Goal: Answer question/provide support: Share knowledge or assist other users

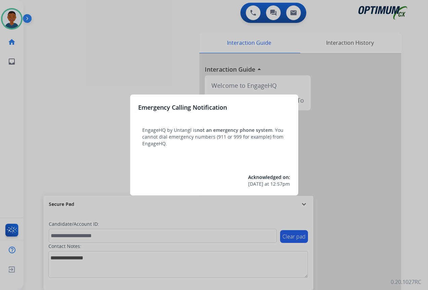
click at [372, 213] on div at bounding box center [214, 145] width 428 height 290
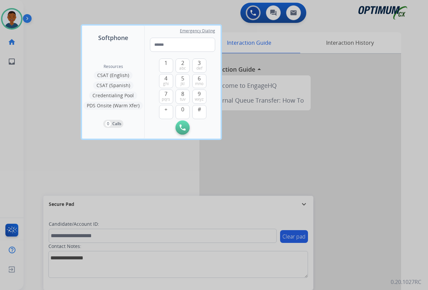
click at [372, 213] on div at bounding box center [214, 145] width 428 height 290
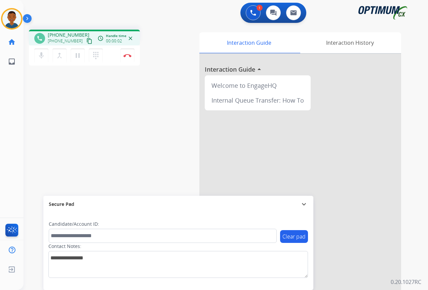
click at [86, 41] on mat-icon "content_copy" at bounding box center [89, 41] width 6 height 6
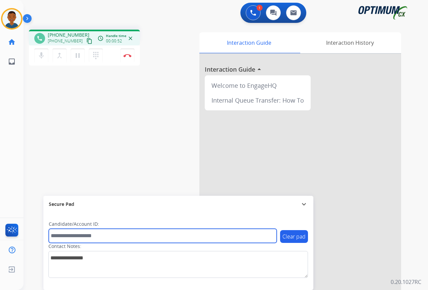
click at [70, 235] on input "text" at bounding box center [163, 235] width 228 height 14
paste input "*******"
type input "*******"
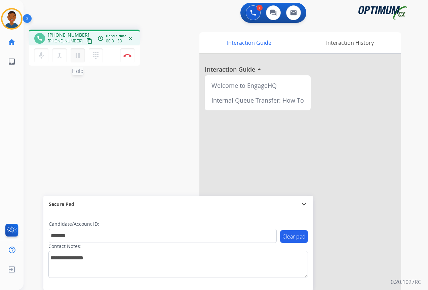
click at [78, 57] on mat-icon "pause" at bounding box center [78, 55] width 8 height 8
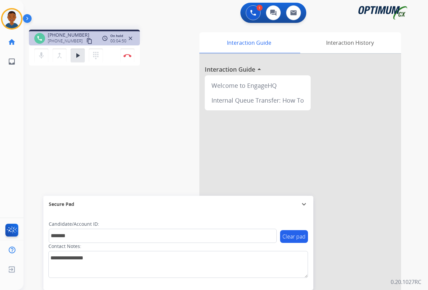
drag, startPoint x: 77, startPoint y: 55, endPoint x: 50, endPoint y: 61, distance: 28.0
click at [77, 55] on mat-icon "play_arrow" at bounding box center [78, 55] width 8 height 8
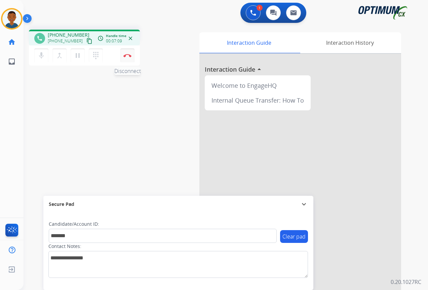
click at [128, 55] on img at bounding box center [127, 55] width 8 height 3
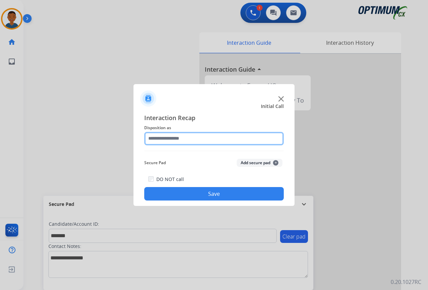
click at [157, 136] on input "text" at bounding box center [213, 138] width 139 height 13
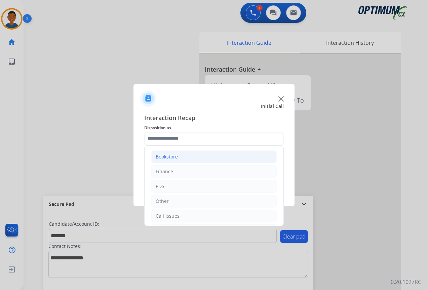
click at [165, 157] on div "Bookstore" at bounding box center [167, 156] width 22 height 7
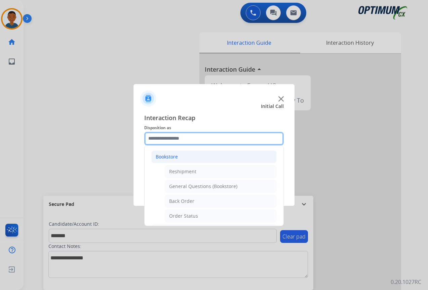
scroll to position [34, 0]
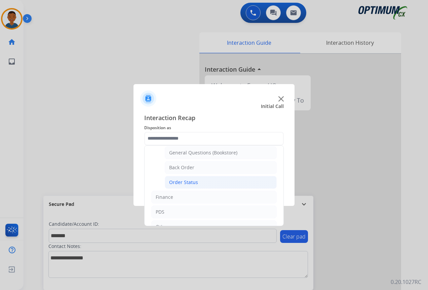
click at [179, 183] on div "Order Status" at bounding box center [183, 182] width 29 height 7
type input "**********"
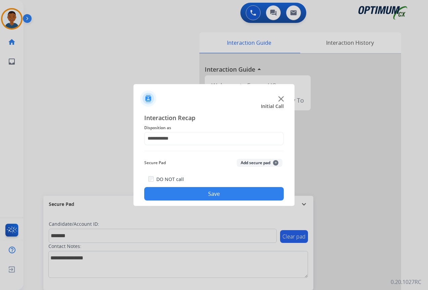
click at [254, 163] on button "Add secure pad +" at bounding box center [260, 163] width 46 height 8
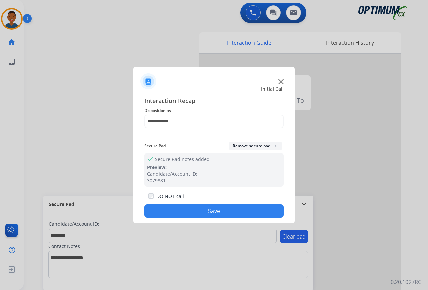
click at [234, 208] on button "Save" at bounding box center [213, 210] width 139 height 13
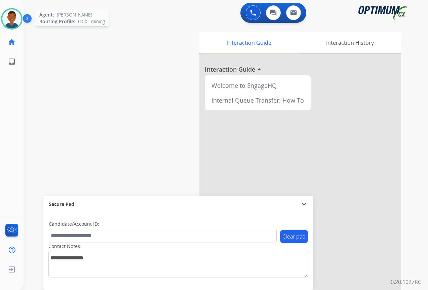
click at [10, 17] on img at bounding box center [11, 18] width 19 height 19
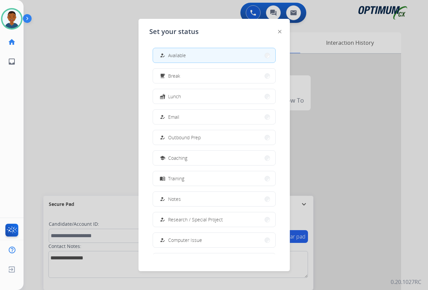
click at [170, 56] on div "how_to_reg Available" at bounding box center [172, 55] width 28 height 8
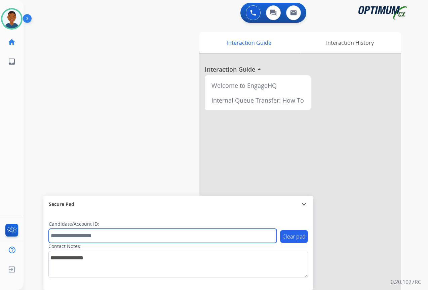
click at [58, 235] on input "text" at bounding box center [163, 235] width 228 height 14
paste input "*******"
type input "*******"
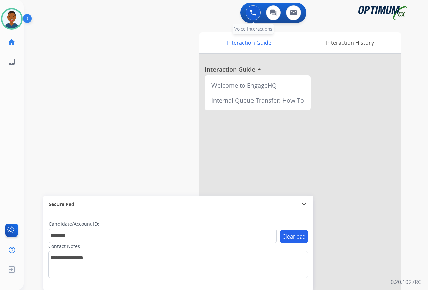
click at [255, 14] on img at bounding box center [253, 13] width 6 height 6
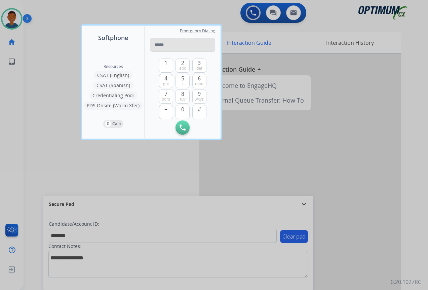
click at [157, 46] on input "tel" at bounding box center [182, 45] width 65 height 14
type input "**********"
click at [181, 127] on img at bounding box center [182, 127] width 6 height 6
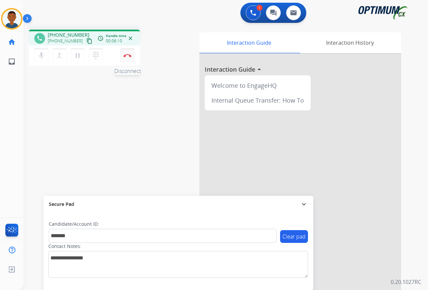
click at [129, 57] on button "Disconnect" at bounding box center [127, 55] width 14 height 14
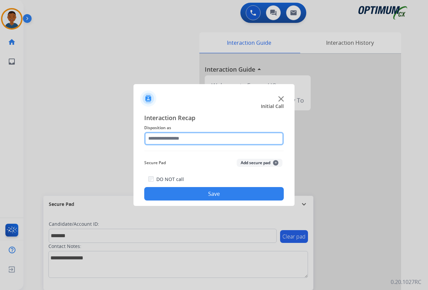
click at [155, 138] on input "text" at bounding box center [213, 138] width 139 height 13
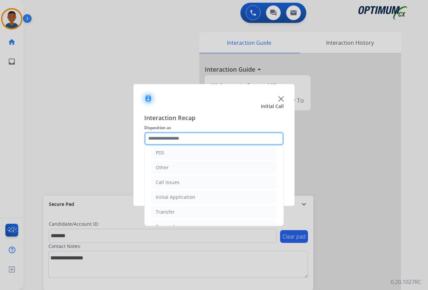
scroll to position [0, 0]
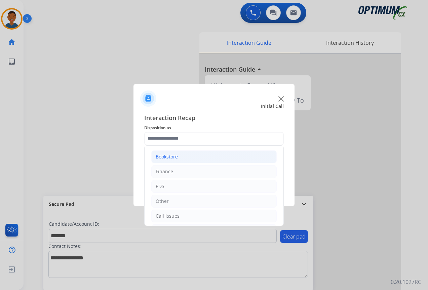
click at [163, 157] on div "Bookstore" at bounding box center [167, 156] width 22 height 7
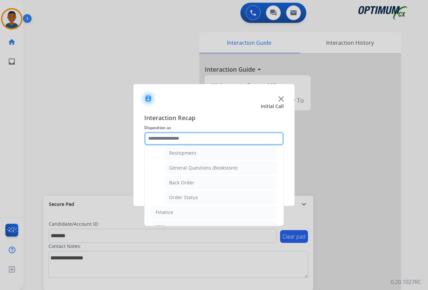
scroll to position [34, 0]
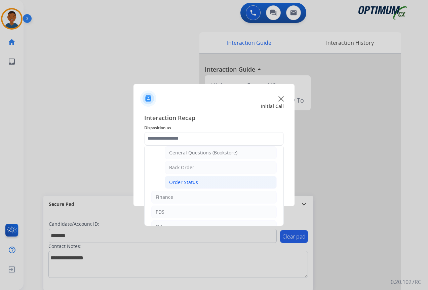
click at [177, 181] on div "Order Status" at bounding box center [183, 182] width 29 height 7
type input "**********"
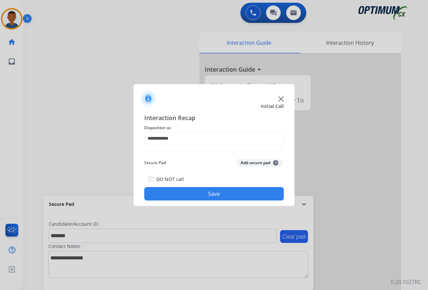
click at [254, 162] on button "Add secure pad +" at bounding box center [260, 163] width 46 height 8
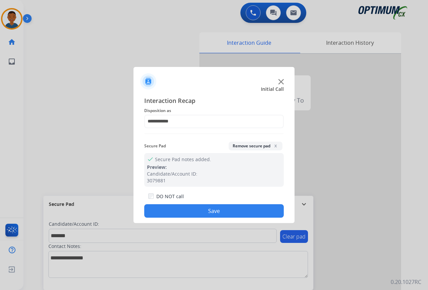
drag, startPoint x: 205, startPoint y: 209, endPoint x: 204, endPoint y: 204, distance: 4.8
click at [204, 209] on button "Save" at bounding box center [213, 210] width 139 height 13
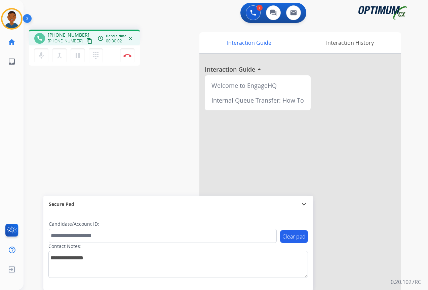
click at [86, 42] on mat-icon "content_copy" at bounding box center [89, 41] width 6 height 6
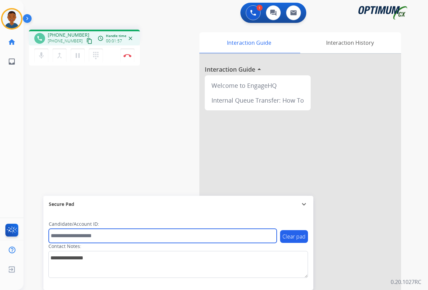
click at [61, 236] on input "text" at bounding box center [163, 235] width 228 height 14
paste input "*******"
type input "*******"
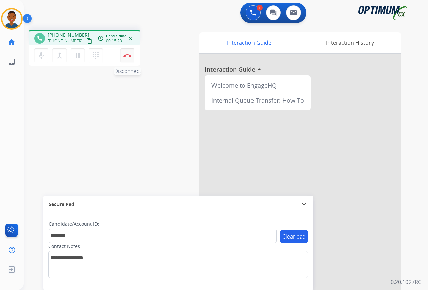
click at [128, 57] on button "Disconnect" at bounding box center [127, 55] width 14 height 14
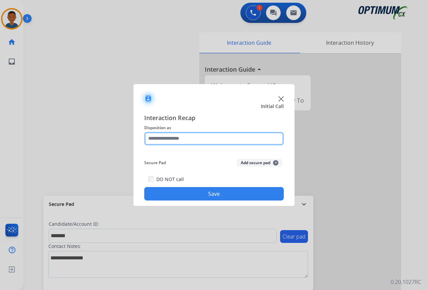
click at [163, 139] on input "text" at bounding box center [213, 138] width 139 height 13
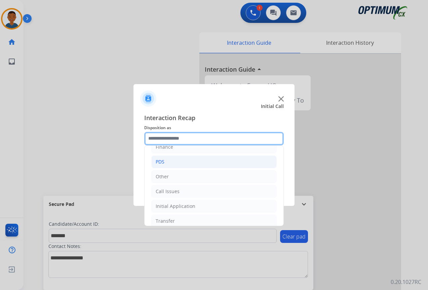
scroll to position [46, 0]
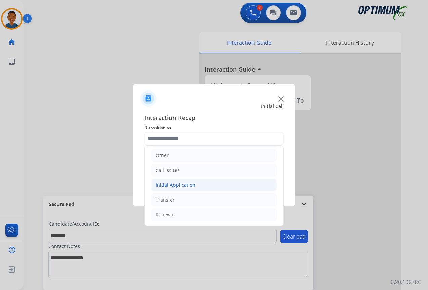
click at [172, 185] on div "Initial Application" at bounding box center [176, 184] width 40 height 7
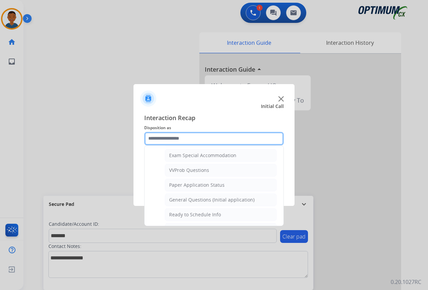
scroll to position [382, 0]
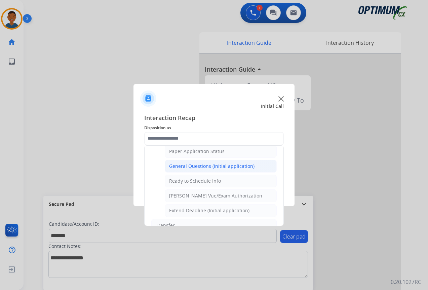
click at [184, 166] on div "General Questions (Initial application)" at bounding box center [211, 166] width 85 height 7
type input "**********"
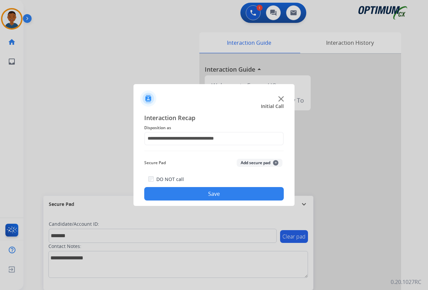
click at [257, 161] on button "Add secure pad +" at bounding box center [260, 163] width 46 height 8
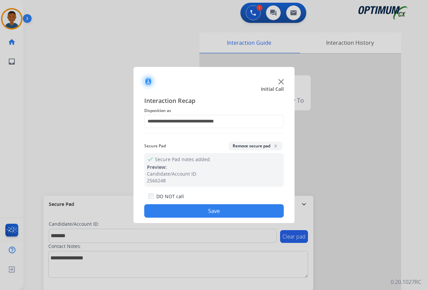
click at [225, 212] on button "Save" at bounding box center [213, 210] width 139 height 13
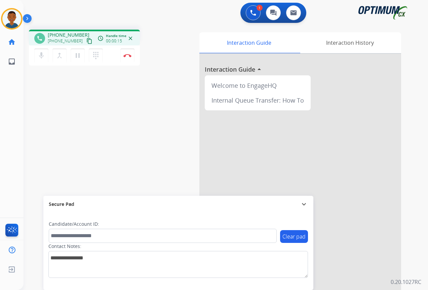
click at [86, 40] on mat-icon "content_copy" at bounding box center [89, 41] width 6 height 6
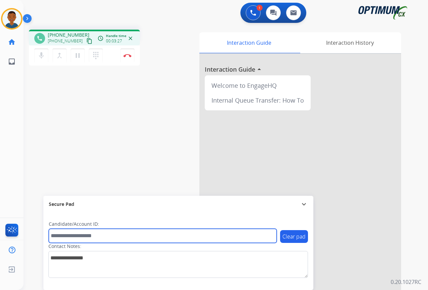
click at [87, 238] on input "text" at bounding box center [163, 235] width 228 height 14
paste input "*******"
type input "*******"
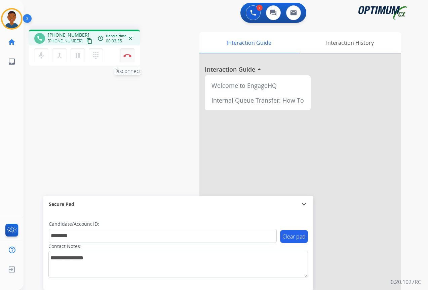
click at [126, 56] on img at bounding box center [127, 55] width 8 height 3
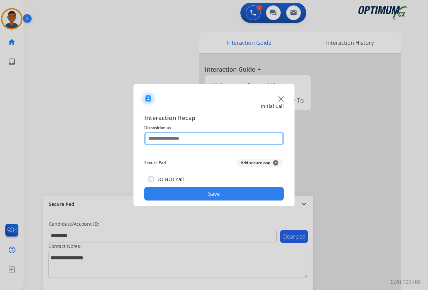
click at [159, 140] on input "text" at bounding box center [213, 138] width 139 height 13
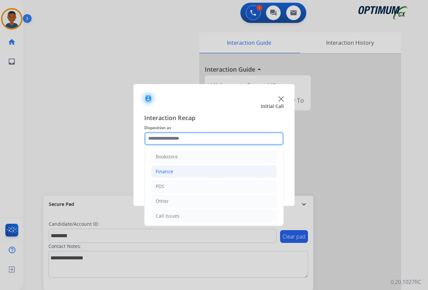
scroll to position [34, 0]
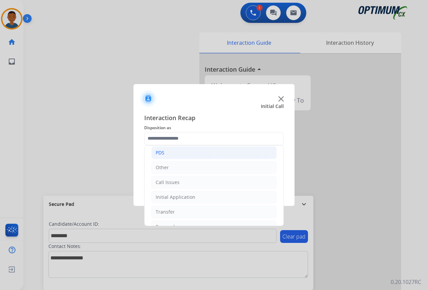
click at [158, 153] on div "PDS" at bounding box center [160, 152] width 9 height 7
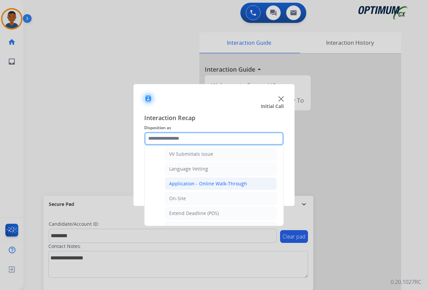
scroll to position [67, 0]
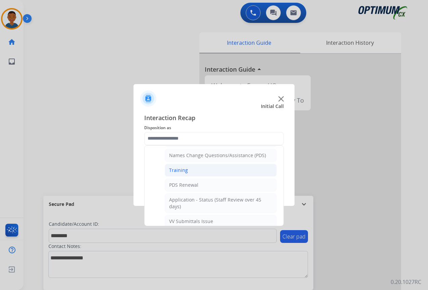
click at [181, 171] on div "Training" at bounding box center [178, 170] width 19 height 7
type input "********"
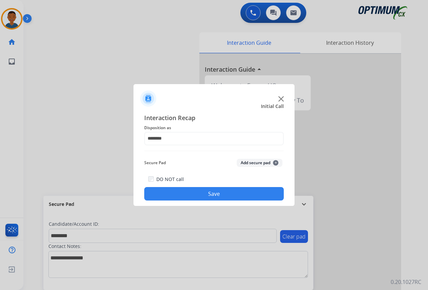
click at [251, 162] on button "Add secure pad +" at bounding box center [260, 163] width 46 height 8
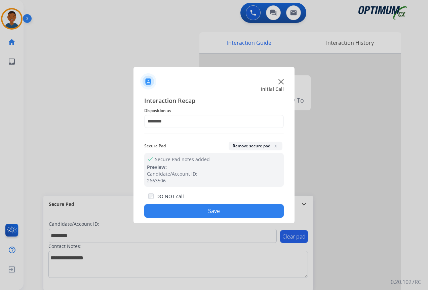
click at [228, 212] on button "Save" at bounding box center [213, 210] width 139 height 13
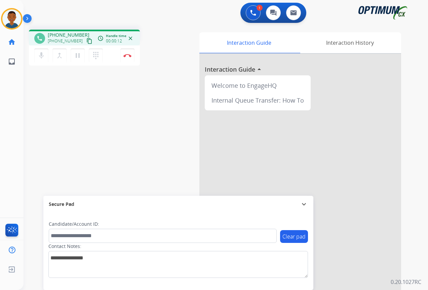
click at [86, 41] on mat-icon "content_copy" at bounding box center [89, 41] width 6 height 6
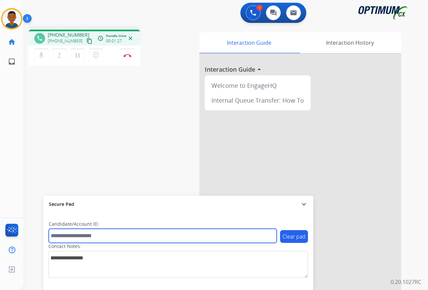
click at [80, 236] on input "text" at bounding box center [163, 235] width 228 height 14
paste input "*******"
type input "*******"
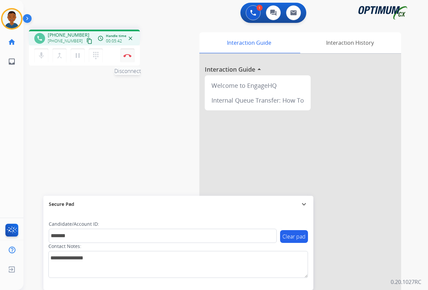
click at [126, 57] on button "Disconnect" at bounding box center [127, 55] width 14 height 14
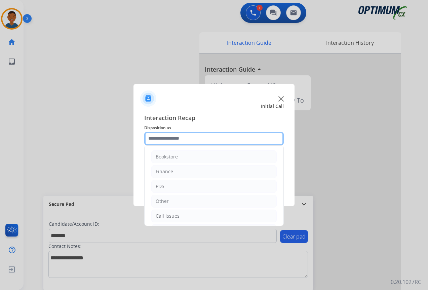
click at [167, 136] on input "text" at bounding box center [213, 138] width 139 height 13
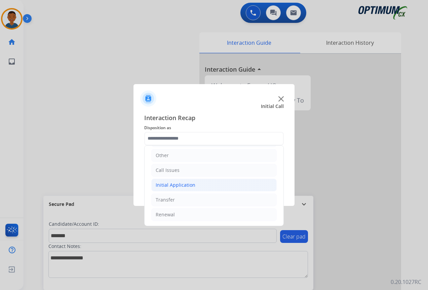
click at [174, 183] on div "Initial Application" at bounding box center [176, 184] width 40 height 7
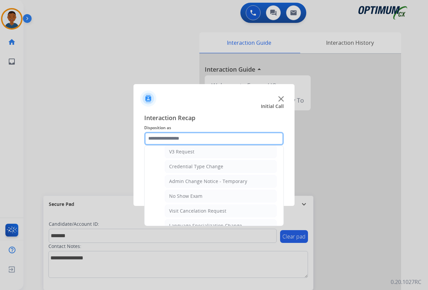
scroll to position [281, 0]
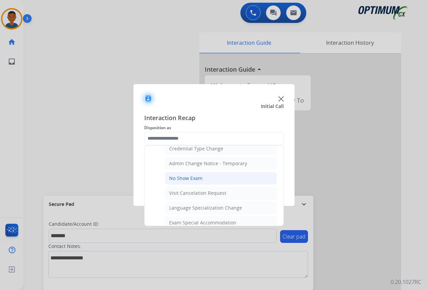
click at [174, 179] on div "No Show Exam" at bounding box center [185, 178] width 33 height 7
type input "**********"
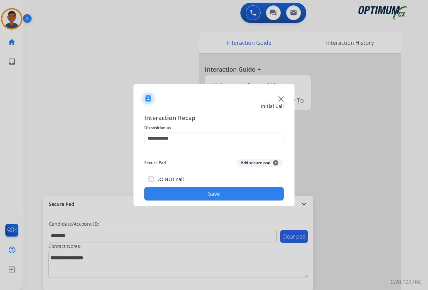
click at [248, 162] on button "Add secure pad +" at bounding box center [260, 163] width 46 height 8
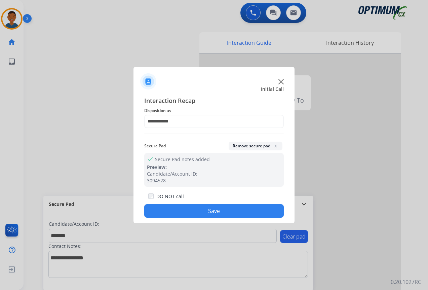
click at [212, 211] on button "Save" at bounding box center [213, 210] width 139 height 13
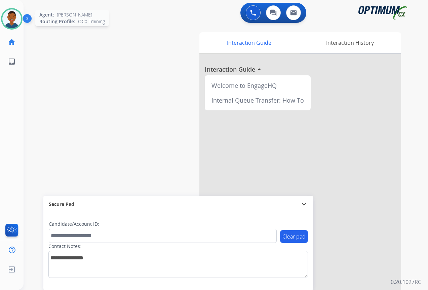
drag, startPoint x: 9, startPoint y: 20, endPoint x: 17, endPoint y: 27, distance: 10.0
click at [9, 20] on img at bounding box center [11, 18] width 19 height 19
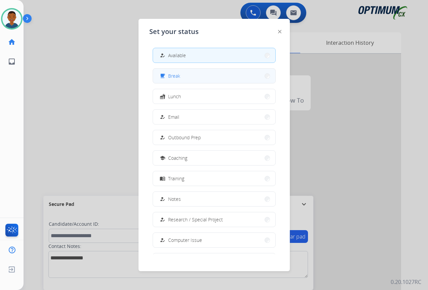
click at [174, 76] on span "Break" at bounding box center [174, 75] width 12 height 7
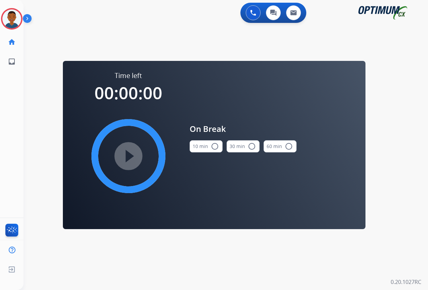
click at [214, 146] on mat-icon "radio_button_unchecked" at bounding box center [215, 146] width 8 height 8
drag, startPoint x: 131, startPoint y: 156, endPoint x: 284, endPoint y: 168, distance: 153.3
click at [132, 156] on mat-icon "play_circle_filled" at bounding box center [128, 156] width 8 height 8
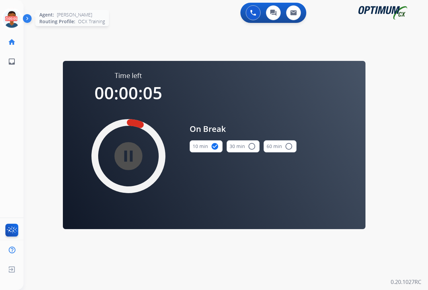
drag, startPoint x: 15, startPoint y: 22, endPoint x: 19, endPoint y: 25, distance: 4.5
click at [15, 22] on icon at bounding box center [12, 19] width 22 height 22
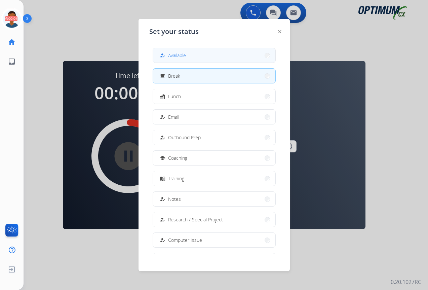
click at [175, 52] on span "Available" at bounding box center [177, 55] width 18 height 7
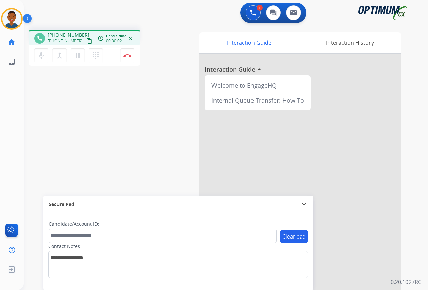
click at [86, 41] on mat-icon "content_copy" at bounding box center [89, 41] width 6 height 6
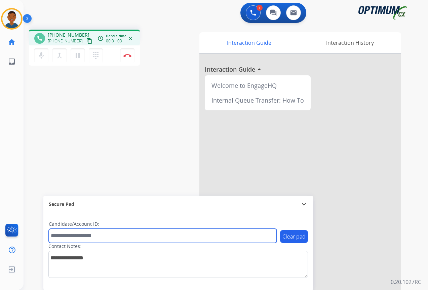
click at [78, 235] on input "text" at bounding box center [163, 235] width 228 height 14
paste input "*******"
type input "*******"
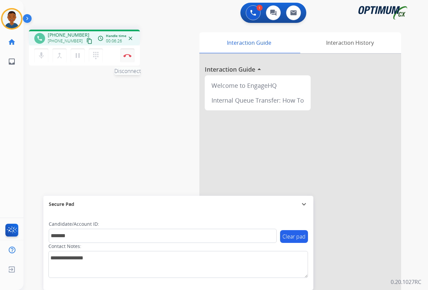
click at [127, 57] on button "Disconnect" at bounding box center [127, 55] width 14 height 14
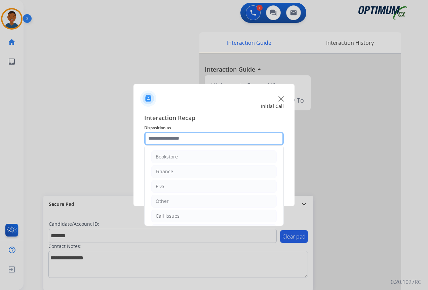
click at [162, 138] on input "text" at bounding box center [213, 138] width 139 height 13
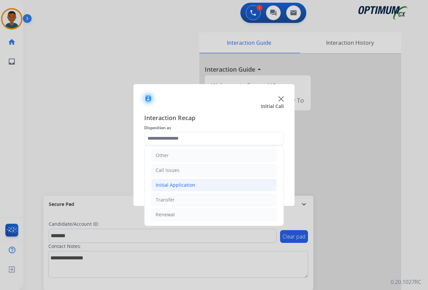
click at [165, 185] on div "Initial Application" at bounding box center [176, 184] width 40 height 7
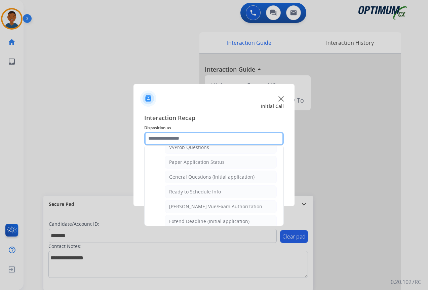
scroll to position [382, 0]
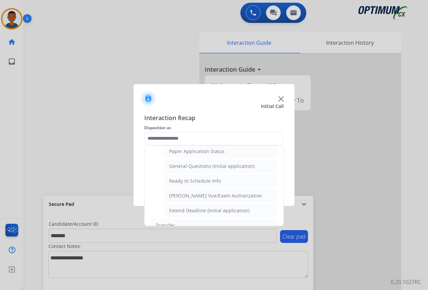
click at [183, 166] on div "General Questions (Initial application)" at bounding box center [211, 166] width 85 height 7
type input "**********"
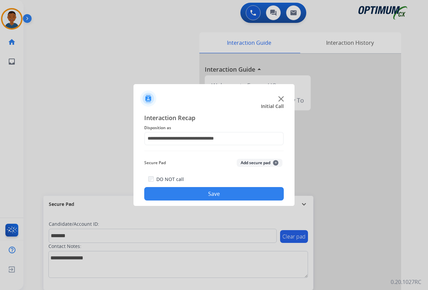
click at [246, 162] on button "Add secure pad +" at bounding box center [260, 163] width 46 height 8
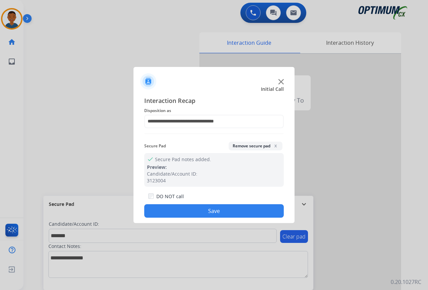
click at [250, 214] on button "Save" at bounding box center [213, 210] width 139 height 13
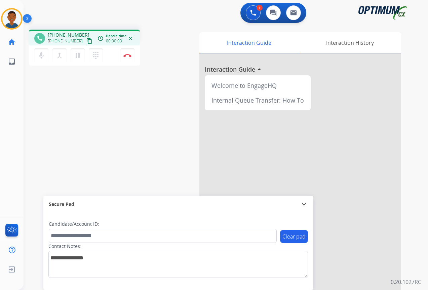
click at [86, 40] on mat-icon "content_copy" at bounding box center [89, 41] width 6 height 6
click at [128, 58] on button "Disconnect" at bounding box center [127, 55] width 14 height 14
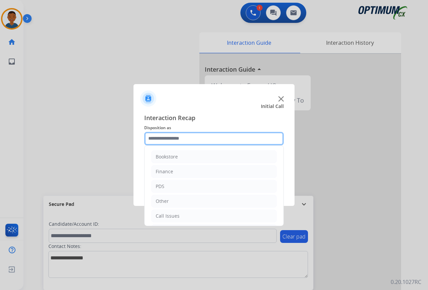
click at [152, 138] on input "text" at bounding box center [213, 138] width 139 height 13
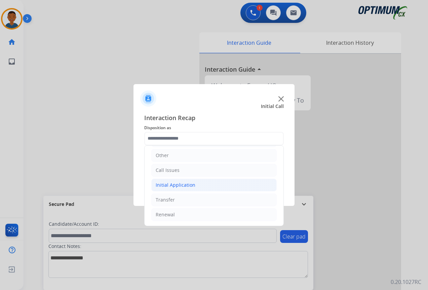
click at [165, 184] on div "Initial Application" at bounding box center [176, 184] width 40 height 7
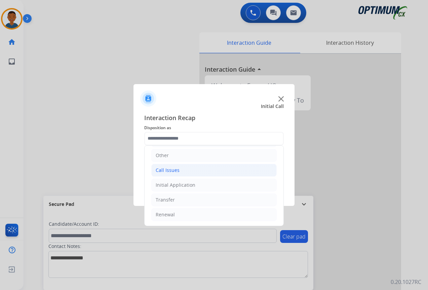
click at [161, 168] on div "Call Issues" at bounding box center [168, 170] width 24 height 7
click at [163, 169] on div "Call Issues" at bounding box center [168, 170] width 24 height 7
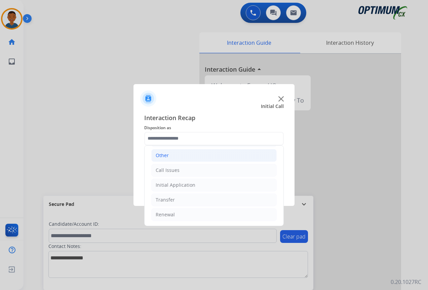
click at [162, 155] on div "Other" at bounding box center [162, 155] width 13 height 7
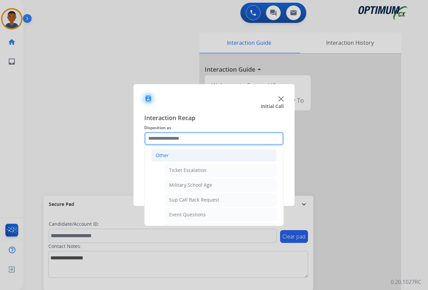
scroll to position [79, 0]
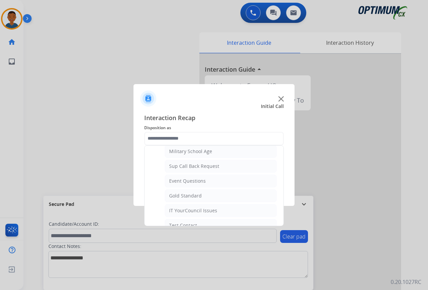
click at [177, 210] on div "IT YourCouncil Issues" at bounding box center [193, 210] width 48 height 7
type input "**********"
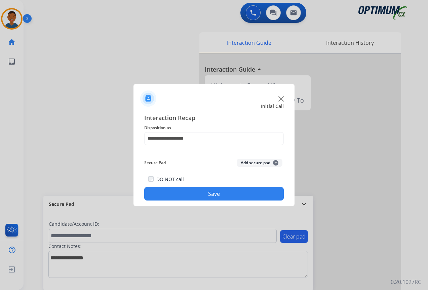
click at [227, 190] on button "Save" at bounding box center [213, 193] width 139 height 13
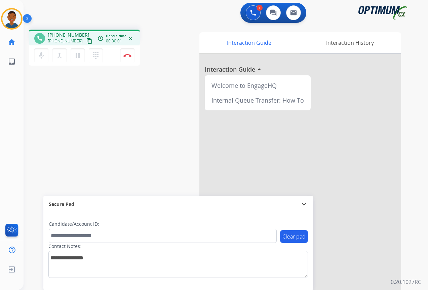
click at [86, 40] on mat-icon "content_copy" at bounding box center [89, 41] width 6 height 6
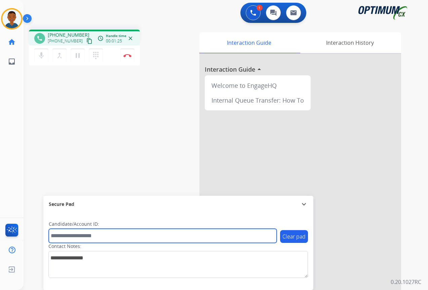
click at [73, 234] on input "text" at bounding box center [163, 235] width 228 height 14
paste input "*******"
type input "*******"
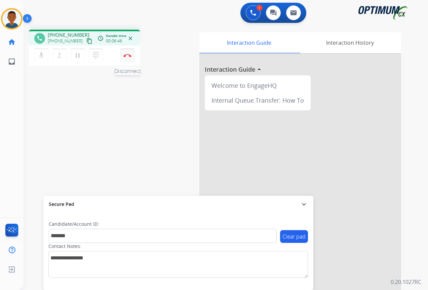
click at [127, 56] on img at bounding box center [127, 55] width 8 height 3
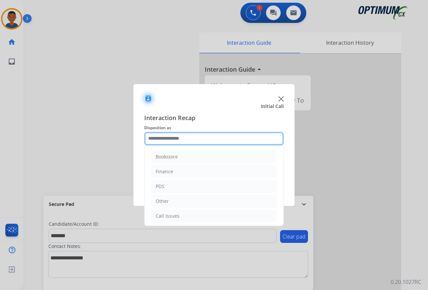
click at [161, 137] on input "text" at bounding box center [213, 138] width 139 height 13
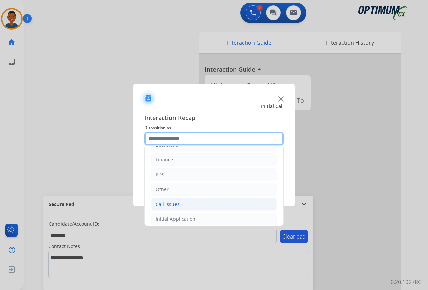
scroll to position [46, 0]
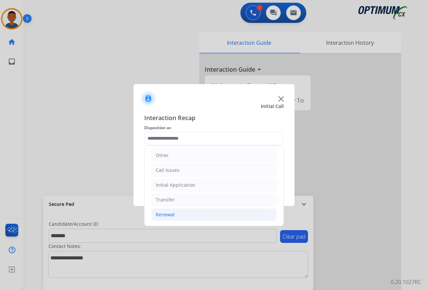
click at [171, 215] on div "Renewal" at bounding box center [165, 214] width 19 height 7
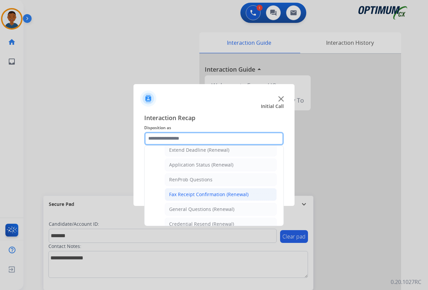
scroll to position [180, 0]
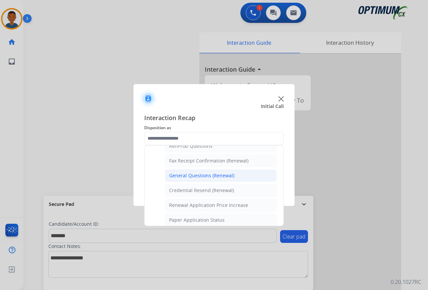
click at [186, 174] on div "General Questions (Renewal)" at bounding box center [201, 175] width 65 height 7
type input "**********"
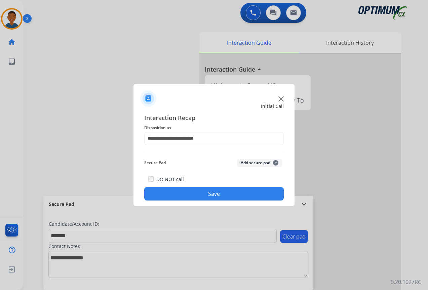
click at [262, 162] on button "Add secure pad +" at bounding box center [260, 163] width 46 height 8
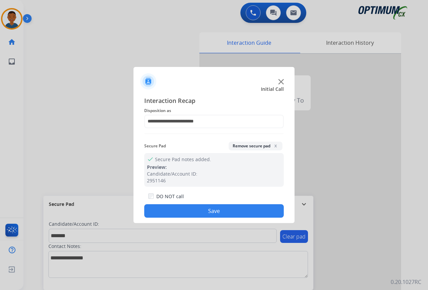
click at [226, 210] on button "Save" at bounding box center [213, 210] width 139 height 13
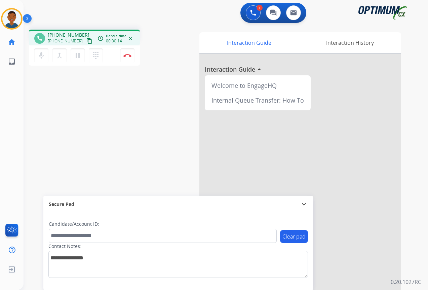
drag, startPoint x: 82, startPoint y: 41, endPoint x: 28, endPoint y: 61, distance: 58.3
click at [86, 41] on mat-icon "content_copy" at bounding box center [89, 41] width 6 height 6
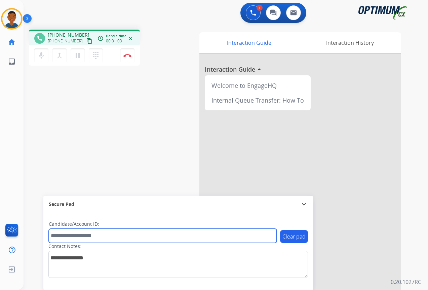
click at [78, 238] on input "text" at bounding box center [163, 235] width 228 height 14
paste input "*******"
type input "*******"
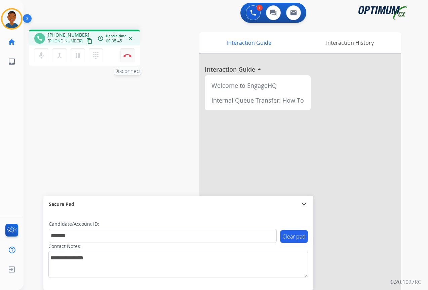
click at [129, 56] on img at bounding box center [127, 55] width 8 height 3
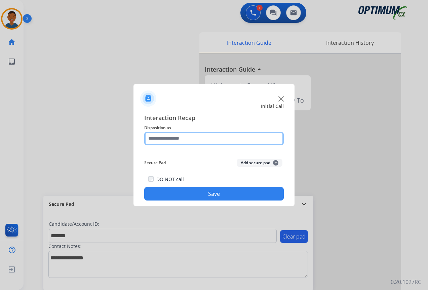
click at [158, 137] on input "text" at bounding box center [213, 138] width 139 height 13
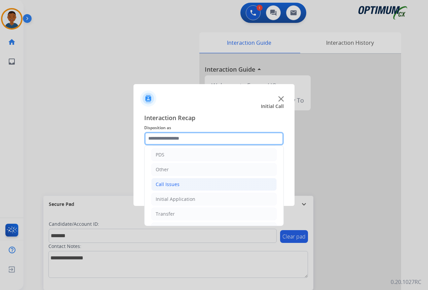
scroll to position [46, 0]
click at [164, 185] on div "Initial Application" at bounding box center [176, 184] width 40 height 7
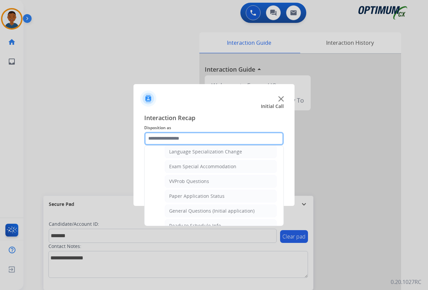
scroll to position [348, 0]
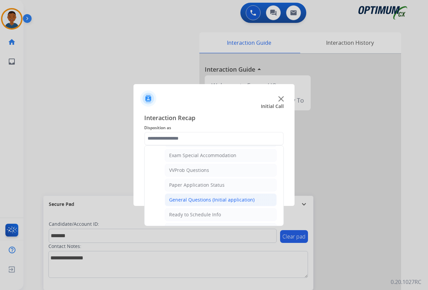
click at [180, 198] on div "General Questions (Initial application)" at bounding box center [211, 199] width 85 height 7
type input "**********"
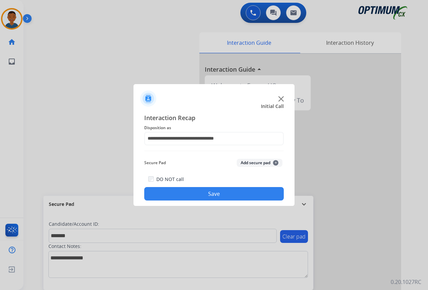
click at [249, 163] on button "Add secure pad +" at bounding box center [260, 163] width 46 height 8
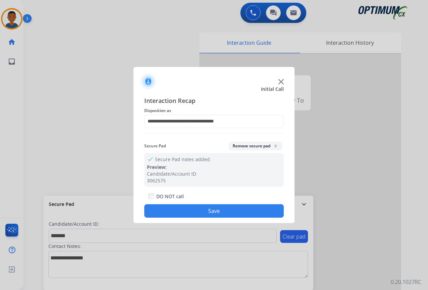
click at [242, 208] on button "Save" at bounding box center [213, 210] width 139 height 13
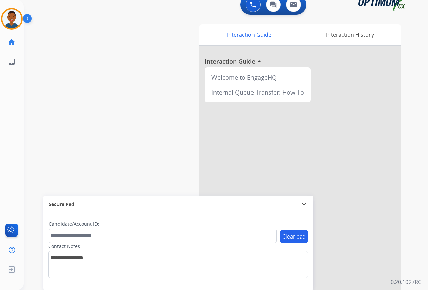
scroll to position [15, 0]
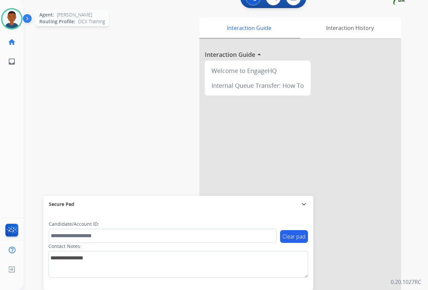
click at [7, 18] on img at bounding box center [11, 18] width 19 height 19
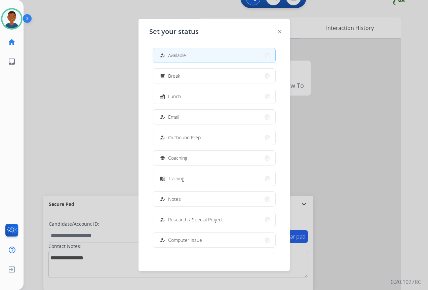
click at [180, 95] on span "Lunch" at bounding box center [174, 96] width 13 height 7
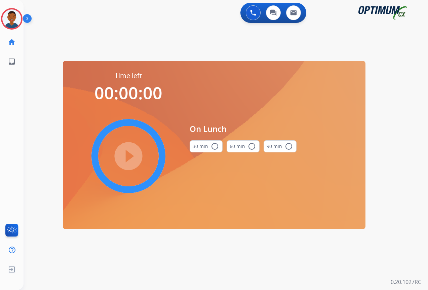
scroll to position [0, 0]
click at [215, 146] on mat-icon "radio_button_unchecked" at bounding box center [215, 146] width 8 height 8
click at [131, 156] on mat-icon "play_circle_filled" at bounding box center [128, 156] width 8 height 8
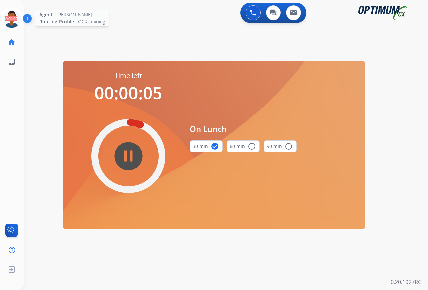
click at [12, 21] on icon at bounding box center [12, 19] width 22 height 22
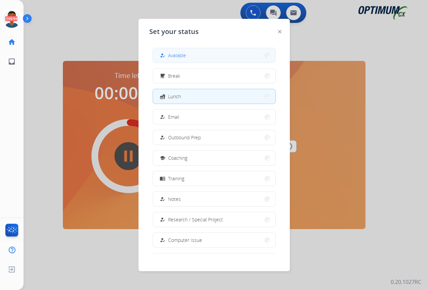
click at [177, 54] on span "Available" at bounding box center [177, 55] width 18 height 7
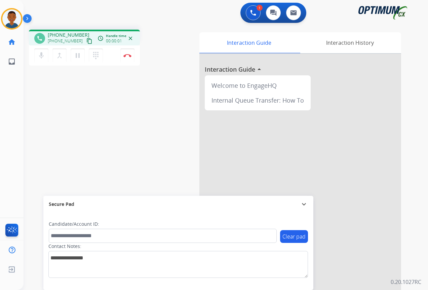
click at [86, 41] on mat-icon "content_copy" at bounding box center [89, 41] width 6 height 6
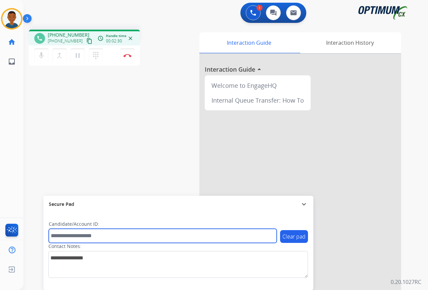
click at [71, 236] on input "text" at bounding box center [163, 235] width 228 height 14
paste input "*******"
type input "*******"
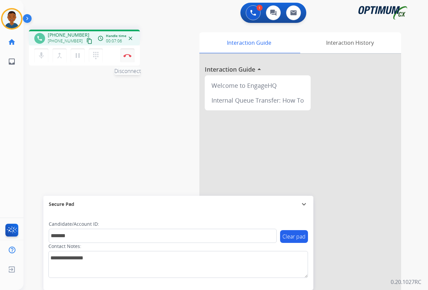
click at [127, 55] on img at bounding box center [127, 55] width 8 height 3
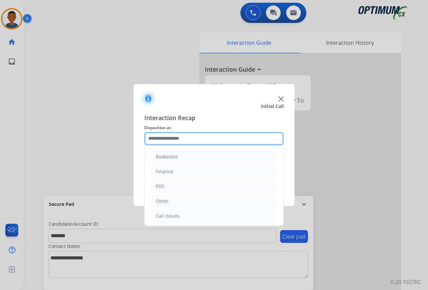
click at [160, 140] on input "text" at bounding box center [213, 138] width 139 height 13
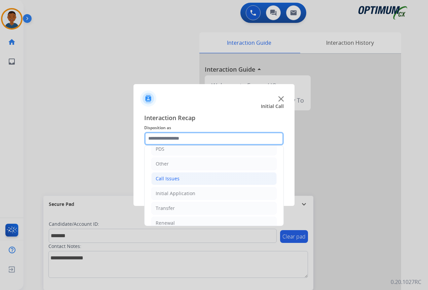
scroll to position [46, 0]
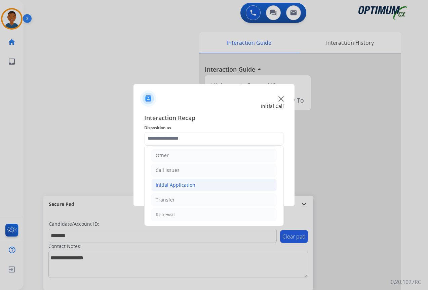
click at [163, 185] on div "Initial Application" at bounding box center [176, 184] width 40 height 7
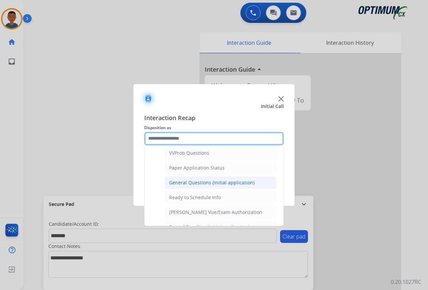
scroll to position [382, 0]
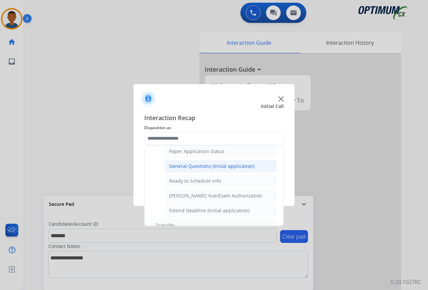
click at [181, 168] on div "General Questions (Initial application)" at bounding box center [211, 166] width 85 height 7
type input "**********"
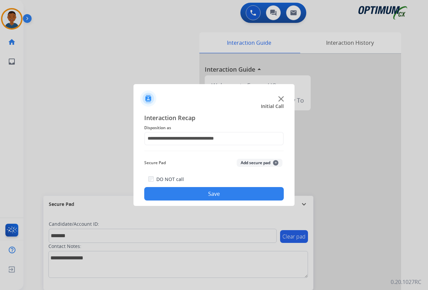
click at [246, 162] on button "Add secure pad +" at bounding box center [260, 163] width 46 height 8
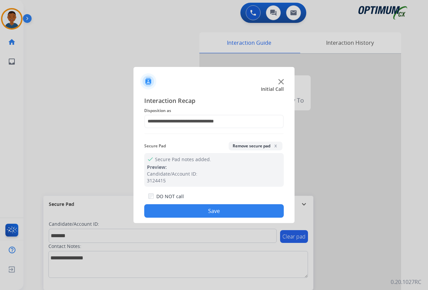
click at [233, 210] on button "Save" at bounding box center [213, 210] width 139 height 13
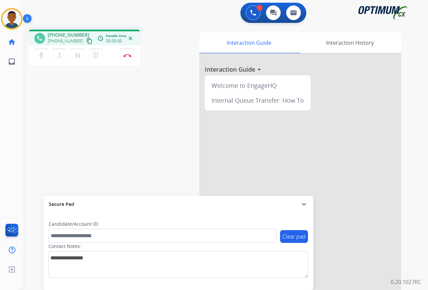
click at [86, 41] on mat-icon "content_copy" at bounding box center [89, 41] width 6 height 6
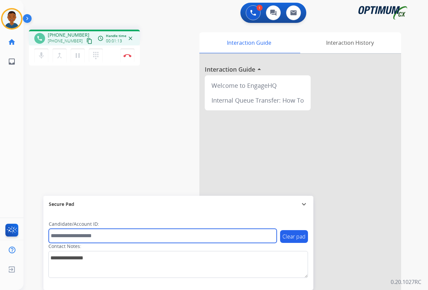
click at [76, 236] on input "text" at bounding box center [163, 235] width 228 height 14
paste input "*******"
type input "*******"
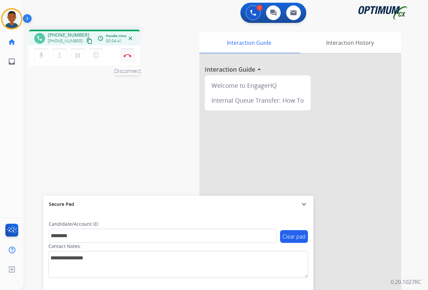
click at [128, 56] on img at bounding box center [127, 55] width 8 height 3
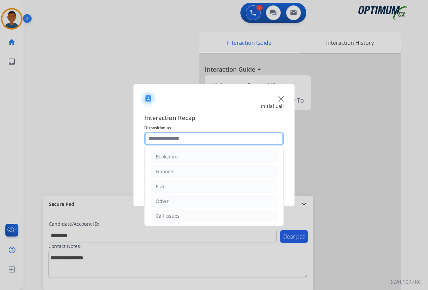
click at [153, 139] on input "text" at bounding box center [213, 138] width 139 height 13
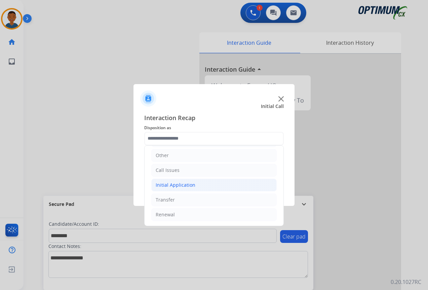
click at [164, 185] on div "Initial Application" at bounding box center [176, 184] width 40 height 7
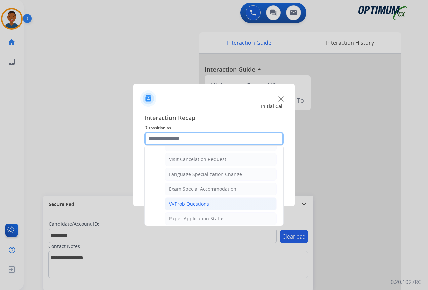
scroll to position [348, 0]
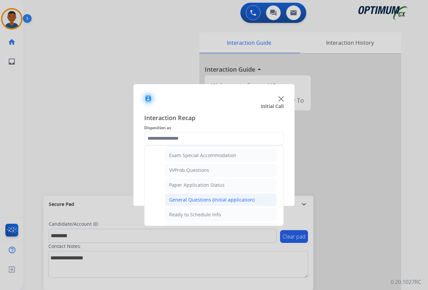
click at [176, 201] on div "General Questions (Initial application)" at bounding box center [211, 199] width 85 height 7
type input "**********"
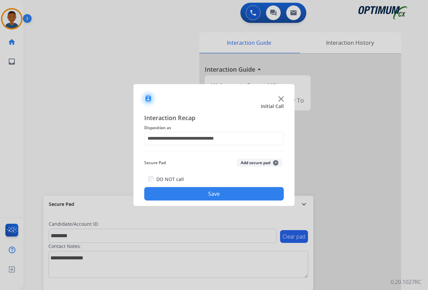
click at [246, 162] on button "Add secure pad +" at bounding box center [260, 163] width 46 height 8
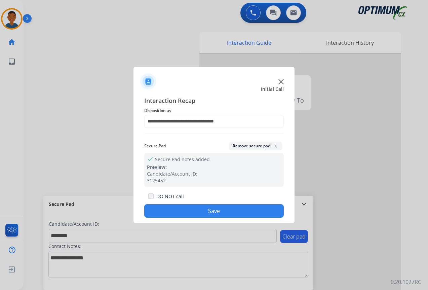
click at [215, 209] on button "Save" at bounding box center [213, 210] width 139 height 13
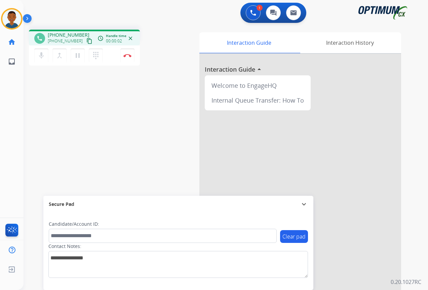
click at [86, 42] on mat-icon "content_copy" at bounding box center [89, 41] width 6 height 6
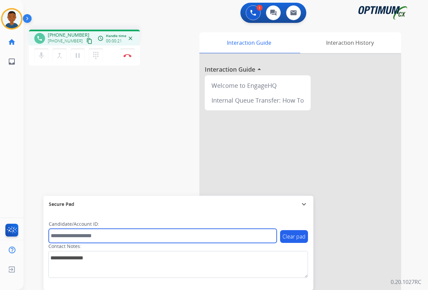
click at [87, 234] on input "text" at bounding box center [163, 235] width 228 height 14
paste input "*******"
type input "*******"
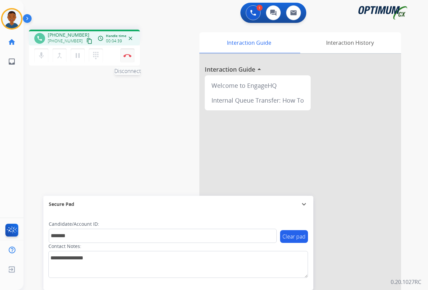
click at [126, 56] on img at bounding box center [127, 55] width 8 height 3
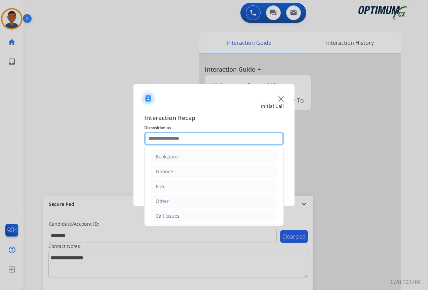
click at [159, 139] on input "text" at bounding box center [213, 138] width 139 height 13
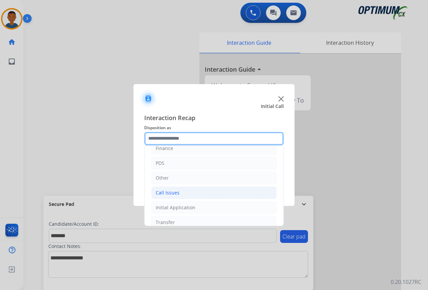
scroll to position [46, 0]
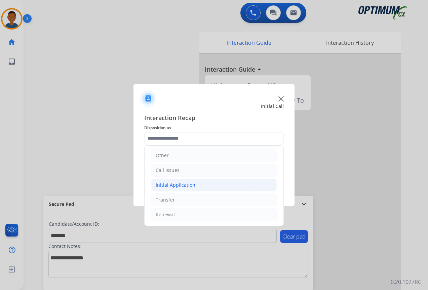
click at [162, 183] on div "Initial Application" at bounding box center [176, 184] width 40 height 7
click at [178, 198] on div "Credential Resend (Initial application)" at bounding box center [211, 199] width 85 height 7
type input "**********"
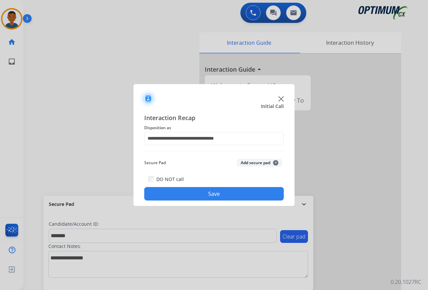
click at [253, 162] on button "Add secure pad +" at bounding box center [260, 163] width 46 height 8
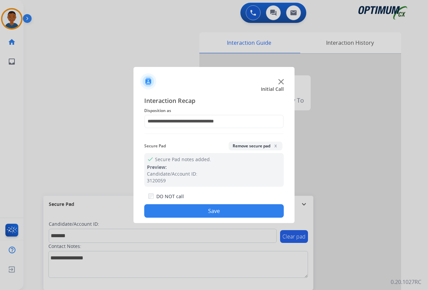
click at [239, 209] on button "Save" at bounding box center [213, 210] width 139 height 13
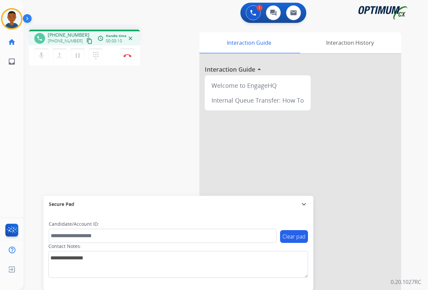
click at [86, 41] on mat-icon "content_copy" at bounding box center [89, 41] width 6 height 6
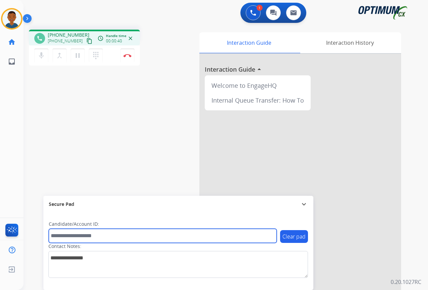
click at [62, 236] on input "text" at bounding box center [163, 235] width 228 height 14
paste input "*******"
type input "*******"
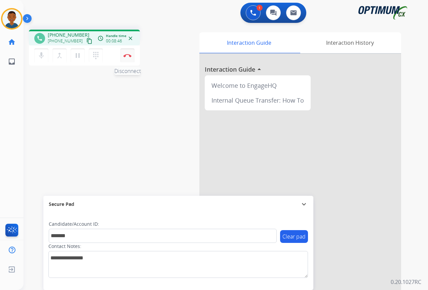
click at [128, 55] on img at bounding box center [127, 55] width 8 height 3
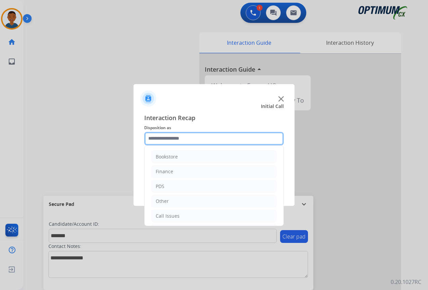
click at [155, 137] on input "text" at bounding box center [213, 138] width 139 height 13
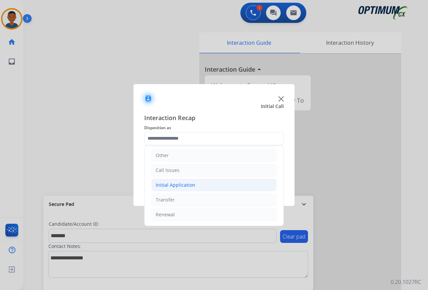
click at [169, 184] on div "Initial Application" at bounding box center [176, 184] width 40 height 7
click at [194, 201] on div "Credential Resend (Initial application)" at bounding box center [211, 199] width 85 height 7
type input "**********"
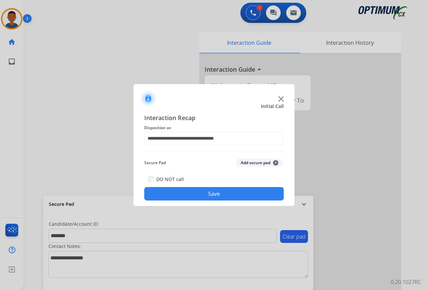
click at [248, 162] on button "Add secure pad +" at bounding box center [260, 163] width 46 height 8
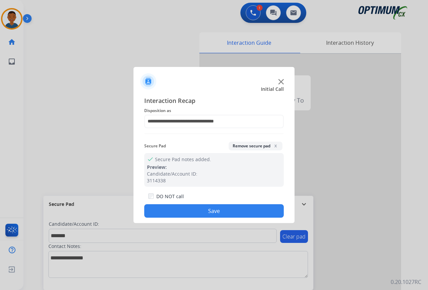
click at [203, 206] on button "Save" at bounding box center [213, 210] width 139 height 13
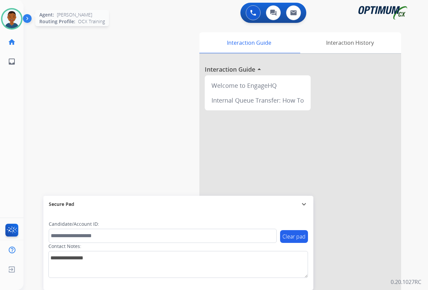
click at [9, 22] on img at bounding box center [11, 18] width 19 height 19
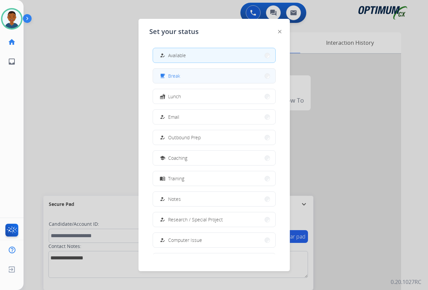
click at [180, 76] on span "Break" at bounding box center [174, 75] width 12 height 7
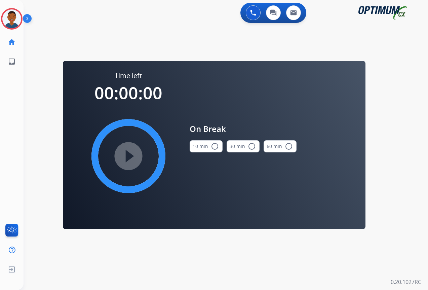
click at [213, 146] on mat-icon "radio_button_unchecked" at bounding box center [215, 146] width 8 height 8
click at [129, 153] on mat-icon "play_circle_filled" at bounding box center [128, 156] width 8 height 8
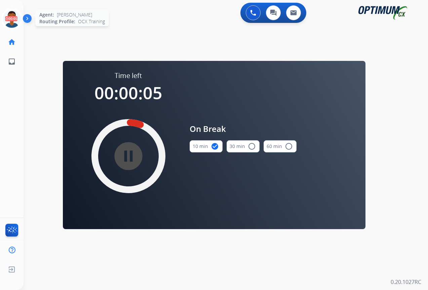
click at [12, 18] on icon at bounding box center [12, 19] width 22 height 22
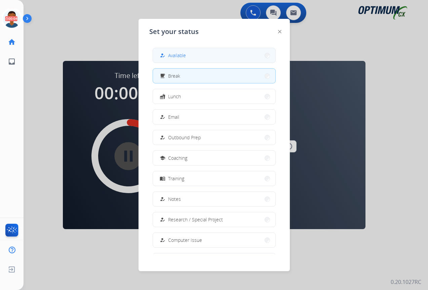
click at [172, 56] on span "Available" at bounding box center [177, 55] width 18 height 7
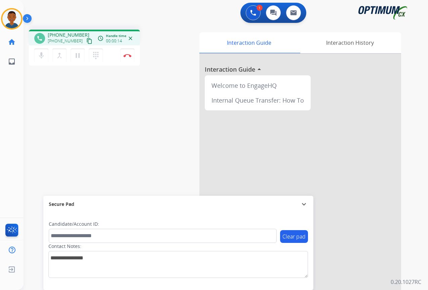
click at [86, 41] on mat-icon "content_copy" at bounding box center [89, 41] width 6 height 6
click at [126, 60] on button "Disconnect" at bounding box center [127, 55] width 14 height 14
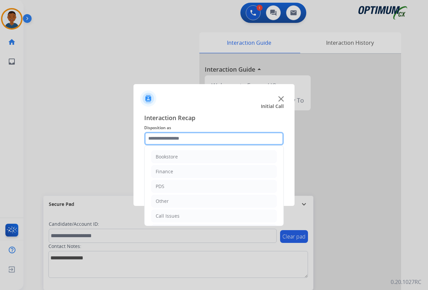
click at [175, 139] on input "text" at bounding box center [213, 138] width 139 height 13
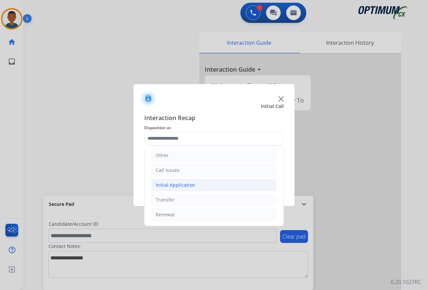
click at [163, 185] on div "Initial Application" at bounding box center [176, 184] width 40 height 7
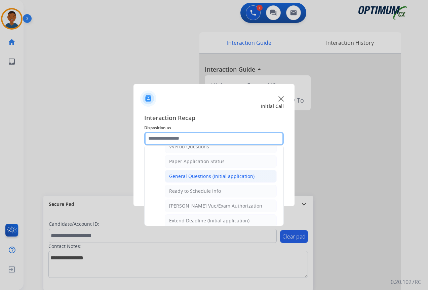
scroll to position [382, 0]
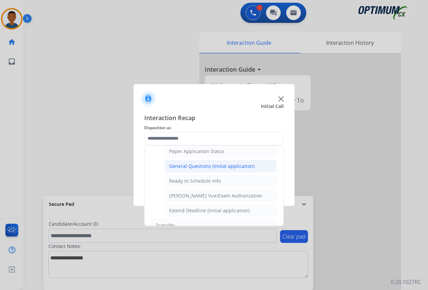
click at [180, 166] on div "General Questions (Initial application)" at bounding box center [211, 166] width 85 height 7
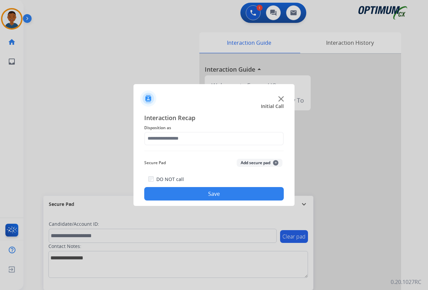
type input "**********"
click at [225, 194] on button "Save" at bounding box center [213, 193] width 139 height 13
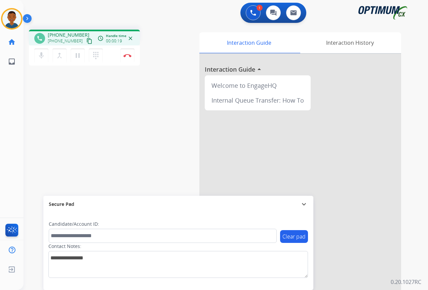
click at [86, 41] on mat-icon "content_copy" at bounding box center [89, 41] width 6 height 6
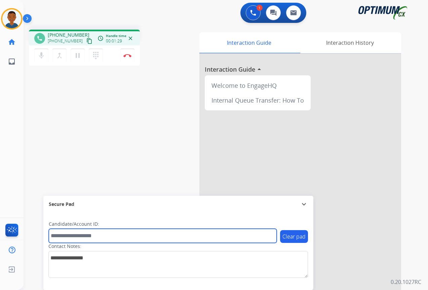
click at [66, 236] on input "text" at bounding box center [163, 235] width 228 height 14
paste input "*******"
type input "*******"
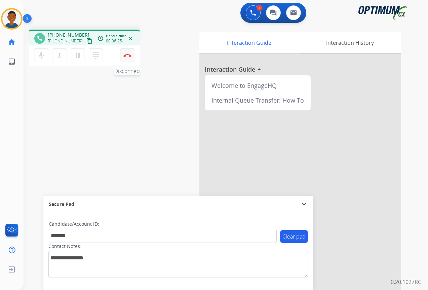
click at [124, 57] on button "Disconnect" at bounding box center [127, 55] width 14 height 14
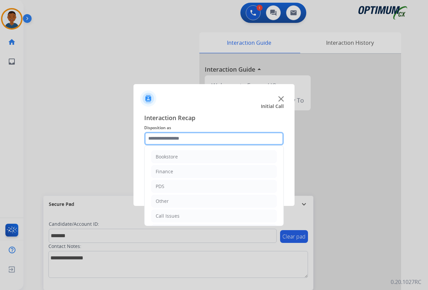
drag, startPoint x: 158, startPoint y: 135, endPoint x: 160, endPoint y: 139, distance: 4.2
click at [158, 135] on input "text" at bounding box center [213, 138] width 139 height 13
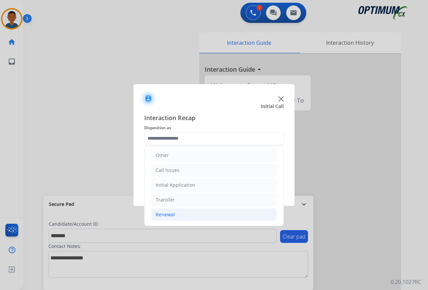
click at [162, 216] on div "Renewal" at bounding box center [165, 214] width 19 height 7
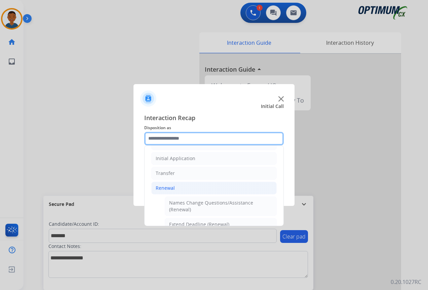
scroll to position [146, 0]
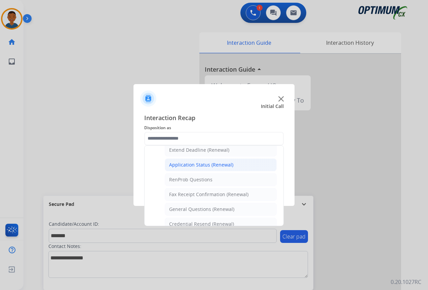
click at [182, 164] on div "Application Status (Renewal)" at bounding box center [201, 164] width 64 height 7
type input "**********"
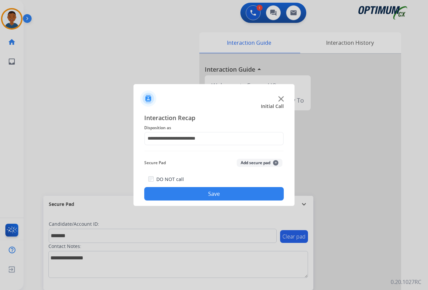
click at [247, 165] on button "Add secure pad +" at bounding box center [260, 163] width 46 height 8
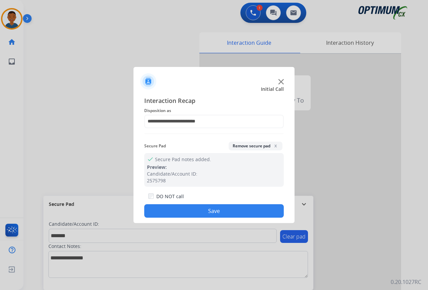
click at [238, 211] on button "Save" at bounding box center [213, 210] width 139 height 13
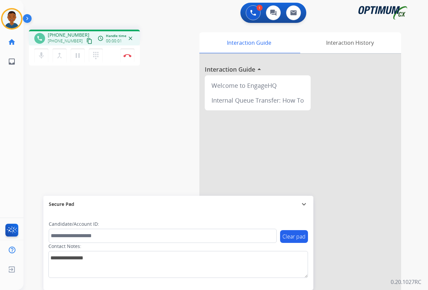
click at [86, 42] on mat-icon "content_copy" at bounding box center [89, 41] width 6 height 6
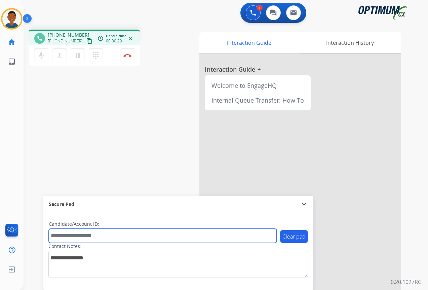
click at [76, 237] on input "text" at bounding box center [163, 235] width 228 height 14
paste input "*******"
type input "*******"
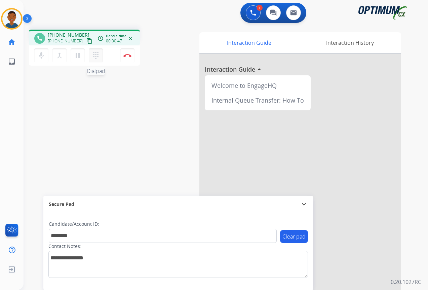
click at [98, 54] on mat-icon "dialpad" at bounding box center [96, 55] width 8 height 8
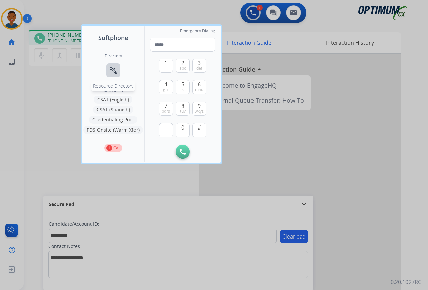
click at [113, 70] on mat-icon "connect_without_contact" at bounding box center [113, 70] width 8 height 8
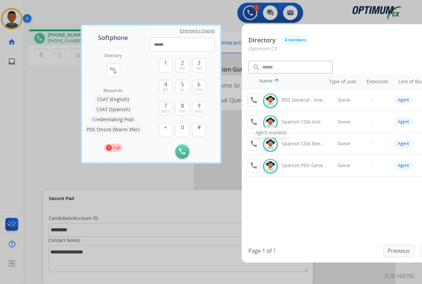
click at [251, 123] on mat-icon "call" at bounding box center [254, 122] width 8 height 8
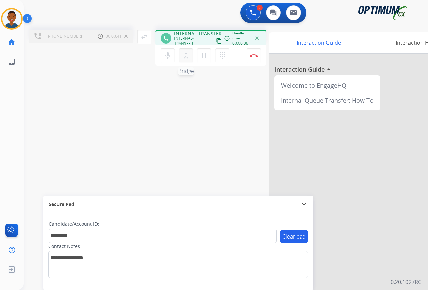
click at [184, 54] on mat-icon "merge_type" at bounding box center [186, 55] width 8 height 8
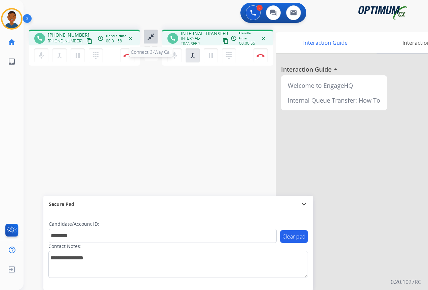
click at [150, 37] on mat-icon "close_fullscreen" at bounding box center [151, 37] width 8 height 8
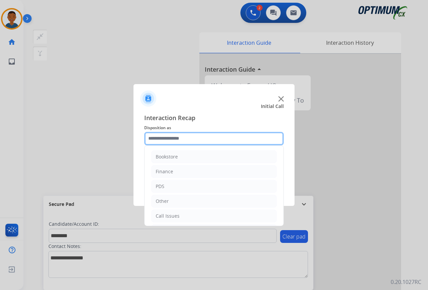
click at [156, 139] on input "text" at bounding box center [213, 138] width 139 height 13
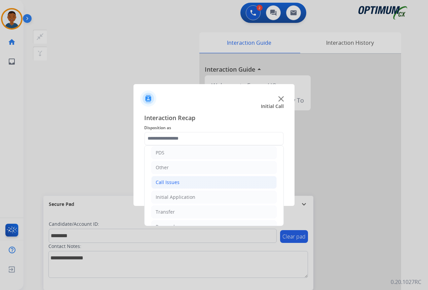
click at [162, 182] on div "Call Issues" at bounding box center [168, 182] width 24 height 7
click at [176, 213] on div "Wrong Number/Wrong Department" at bounding box center [209, 211] width 80 height 7
type input "**********"
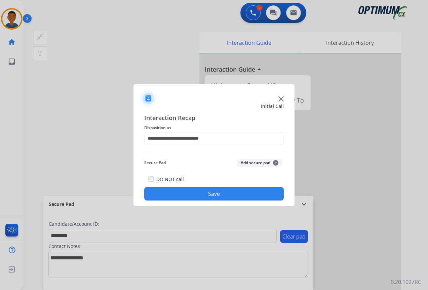
click at [250, 160] on button "Add secure pad +" at bounding box center [260, 163] width 46 height 8
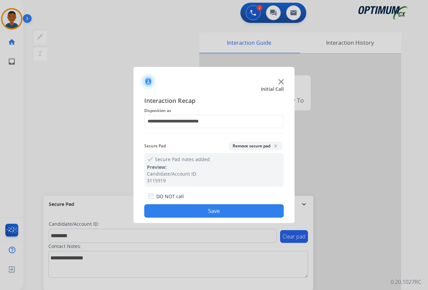
click at [204, 210] on button "Save" at bounding box center [213, 210] width 139 height 13
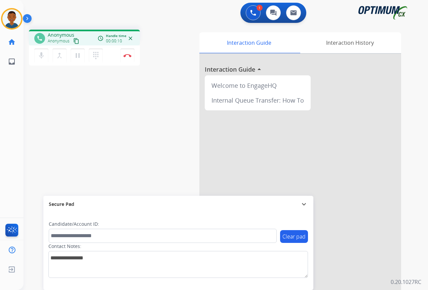
click at [78, 40] on mat-icon "content_copy" at bounding box center [76, 41] width 6 height 6
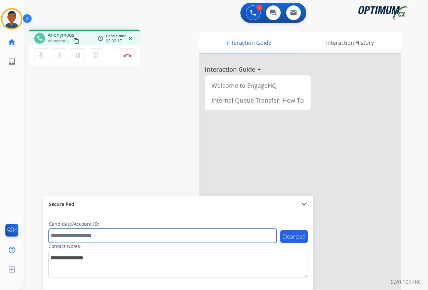
click at [72, 236] on input "text" at bounding box center [163, 235] width 228 height 14
paste input "*******"
type input "*******"
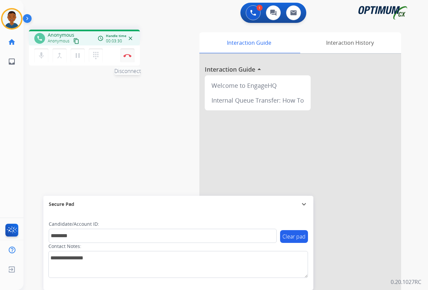
click at [127, 58] on button "Disconnect" at bounding box center [127, 55] width 14 height 14
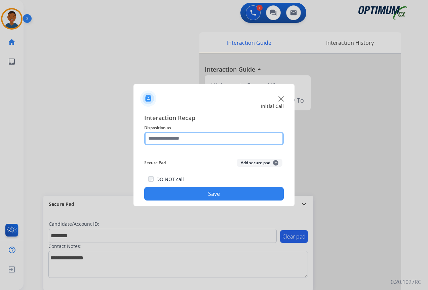
click at [160, 137] on input "text" at bounding box center [213, 138] width 139 height 13
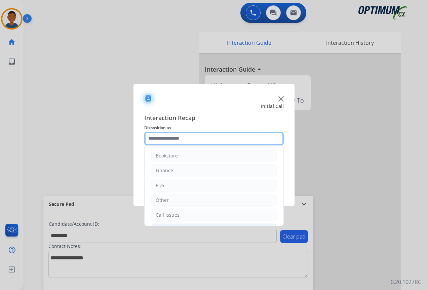
scroll to position [0, 0]
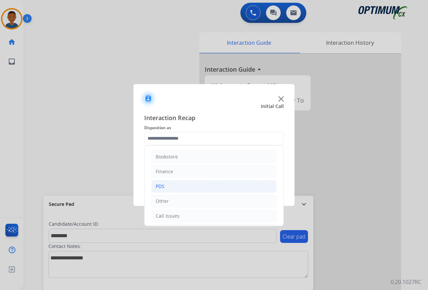
click at [161, 187] on div "PDS" at bounding box center [160, 186] width 9 height 7
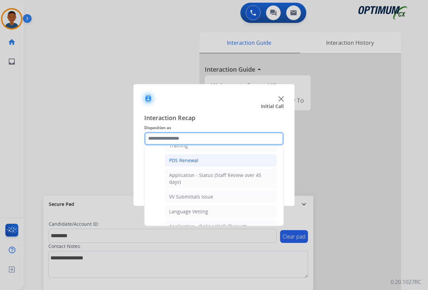
scroll to position [101, 0]
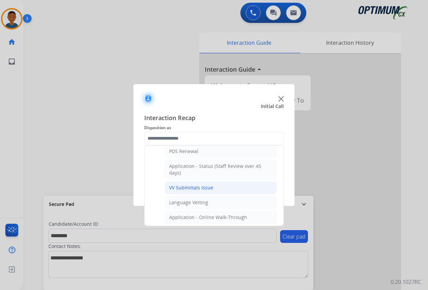
click at [182, 188] on div "VV Submittals Issue" at bounding box center [191, 187] width 44 height 7
type input "**********"
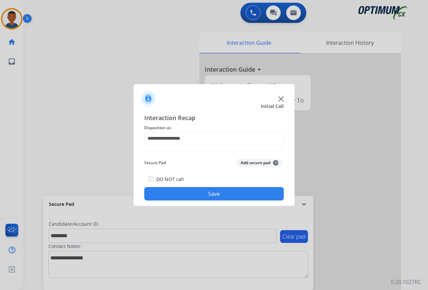
click at [254, 164] on button "Add secure pad +" at bounding box center [260, 163] width 46 height 8
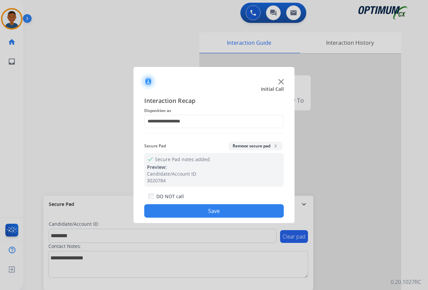
click at [229, 207] on button "Save" at bounding box center [213, 210] width 139 height 13
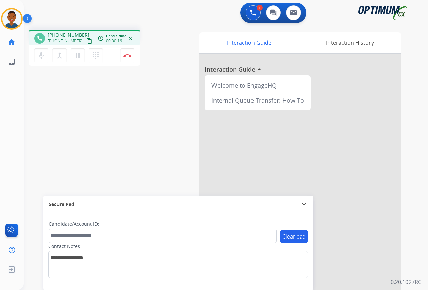
click at [86, 41] on mat-icon "content_copy" at bounding box center [89, 41] width 6 height 6
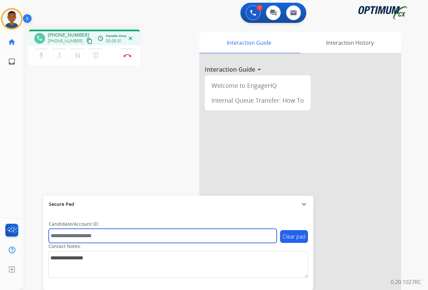
click at [75, 236] on input "text" at bounding box center [163, 235] width 228 height 14
paste input "*******"
type input "*******"
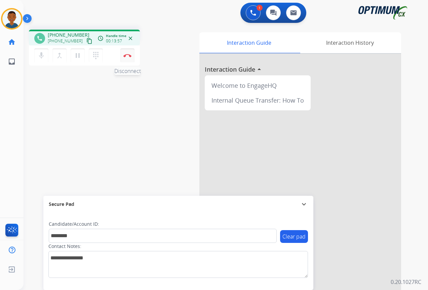
click at [126, 55] on img at bounding box center [127, 55] width 8 height 3
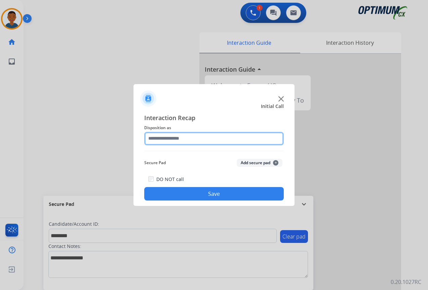
click at [159, 139] on input "text" at bounding box center [213, 138] width 139 height 13
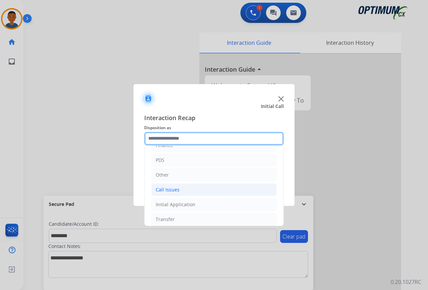
scroll to position [46, 0]
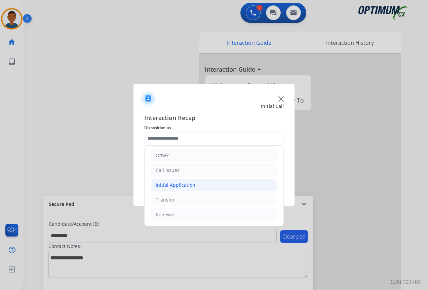
click at [167, 185] on div "Initial Application" at bounding box center [176, 184] width 40 height 7
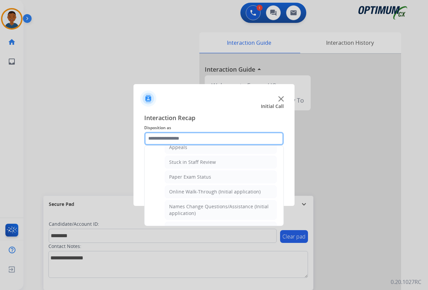
scroll to position [146, 0]
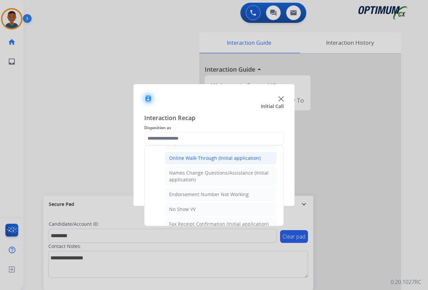
click at [181, 158] on div "Online Walk-Through (Initial application)" at bounding box center [214, 158] width 91 height 7
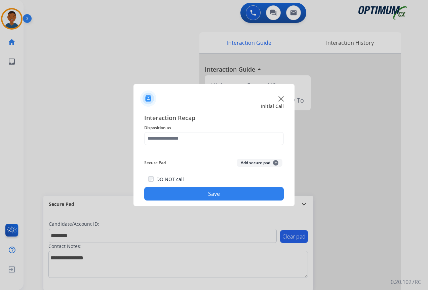
type input "**********"
click at [255, 162] on button "Add secure pad +" at bounding box center [260, 163] width 46 height 8
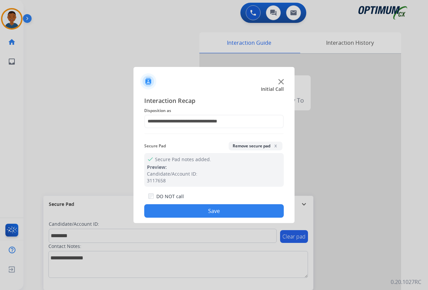
click at [200, 215] on button "Save" at bounding box center [213, 210] width 139 height 13
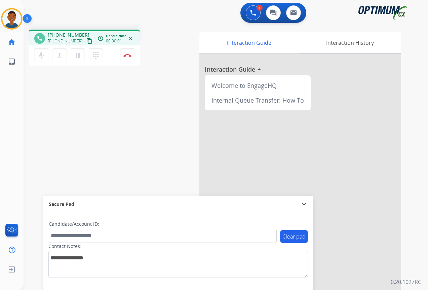
click at [86, 42] on mat-icon "content_copy" at bounding box center [89, 41] width 6 height 6
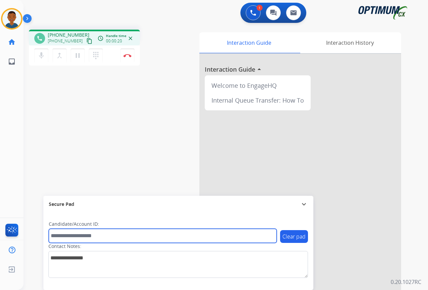
click at [89, 236] on input "text" at bounding box center [163, 235] width 228 height 14
paste input "*******"
type input "*******"
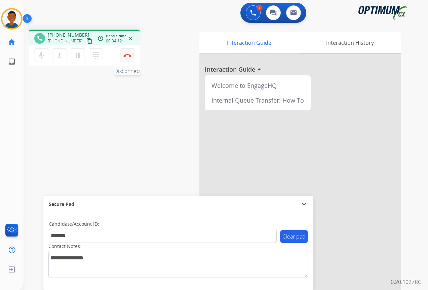
click at [129, 57] on button "Disconnect" at bounding box center [127, 55] width 14 height 14
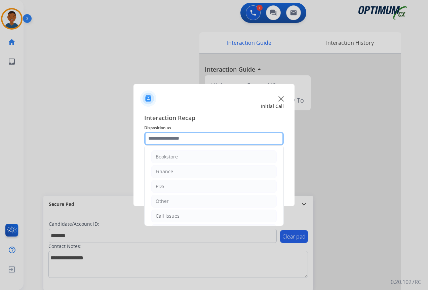
click at [156, 136] on input "text" at bounding box center [213, 138] width 139 height 13
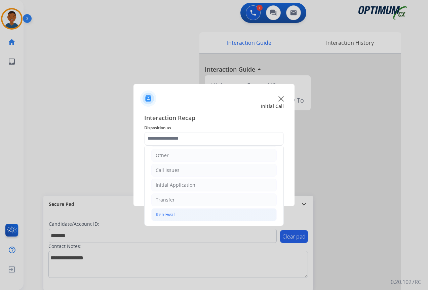
click at [168, 215] on div "Renewal" at bounding box center [165, 214] width 19 height 7
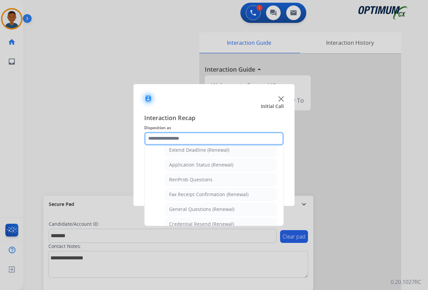
scroll to position [180, 0]
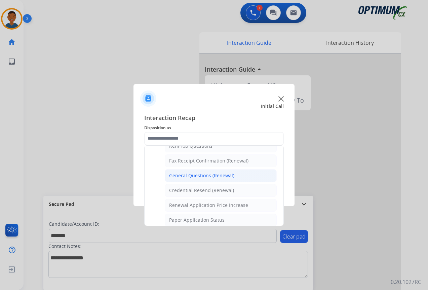
click at [188, 176] on div "General Questions (Renewal)" at bounding box center [201, 175] width 65 height 7
type input "**********"
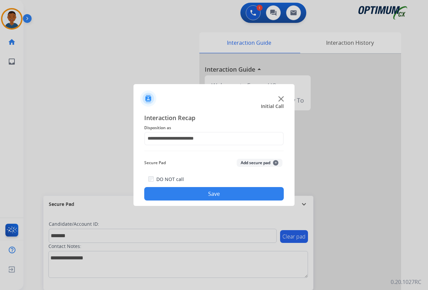
click at [253, 163] on button "Add secure pad +" at bounding box center [260, 163] width 46 height 8
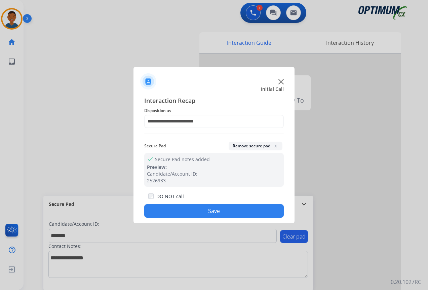
click at [228, 207] on button "Save" at bounding box center [213, 210] width 139 height 13
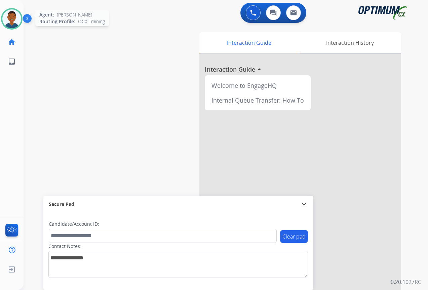
click at [10, 24] on img at bounding box center [11, 18] width 19 height 19
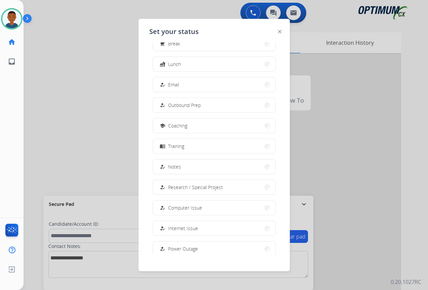
scroll to position [63, 0]
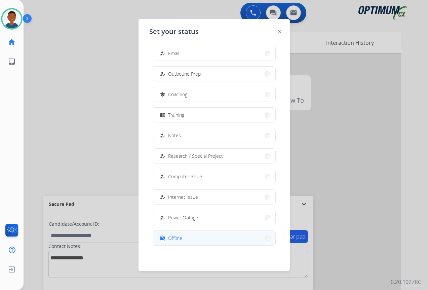
click at [176, 237] on span "Offline" at bounding box center [175, 237] width 14 height 7
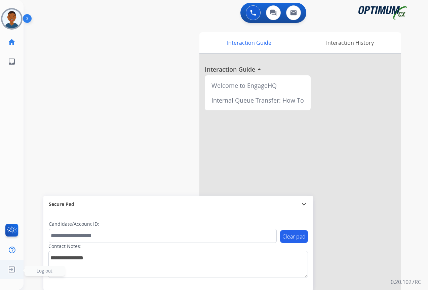
click at [36, 269] on span "Log out" at bounding box center [45, 270] width 40 height 10
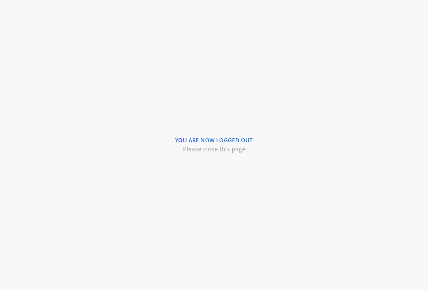
drag, startPoint x: 181, startPoint y: 94, endPoint x: 197, endPoint y: 79, distance: 21.9
click at [181, 94] on div "You are now logged out Please close this page" at bounding box center [214, 145] width 428 height 290
